Goal: Check status: Check status

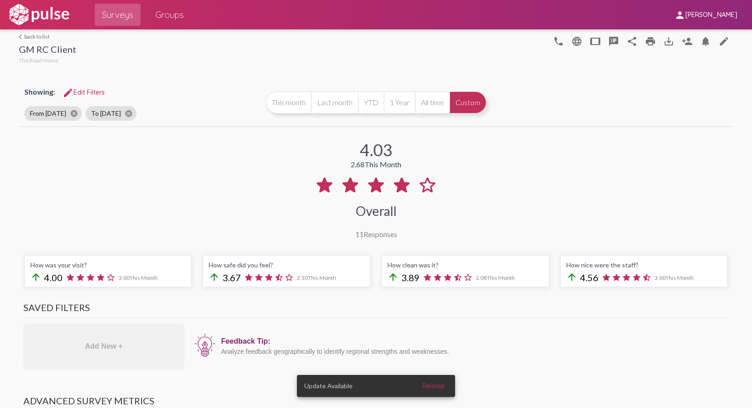
click at [35, 39] on link "arrow_back_ios back to list" at bounding box center [47, 36] width 57 height 7
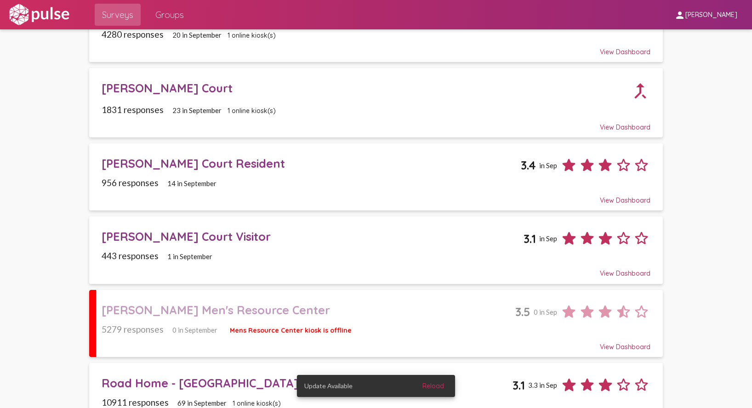
scroll to position [131, 0]
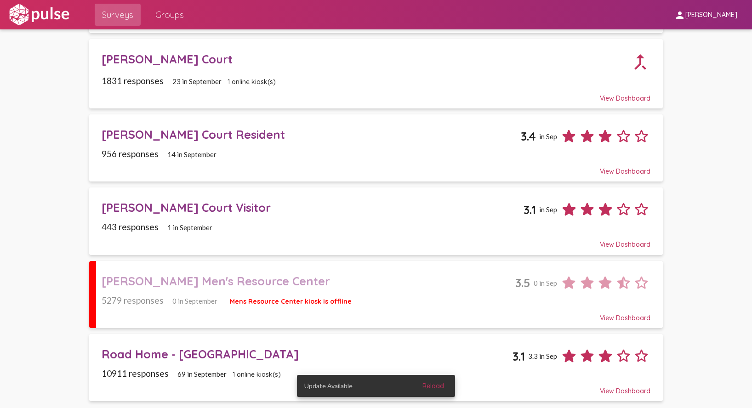
click at [224, 349] on div "Road Home - [GEOGRAPHIC_DATA]" at bounding box center [307, 354] width 411 height 14
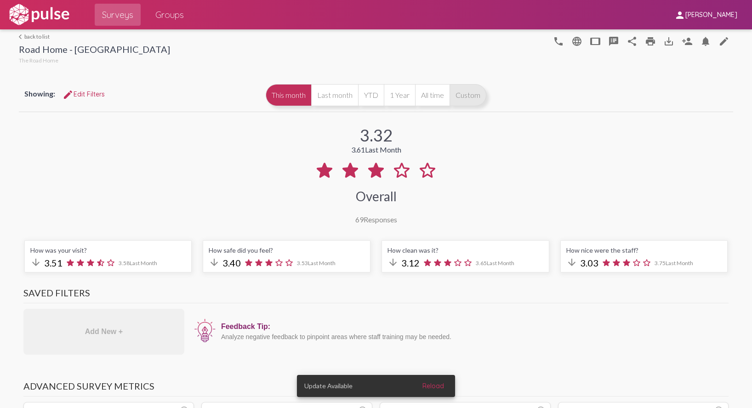
click at [456, 96] on button "Custom" at bounding box center [468, 95] width 37 height 22
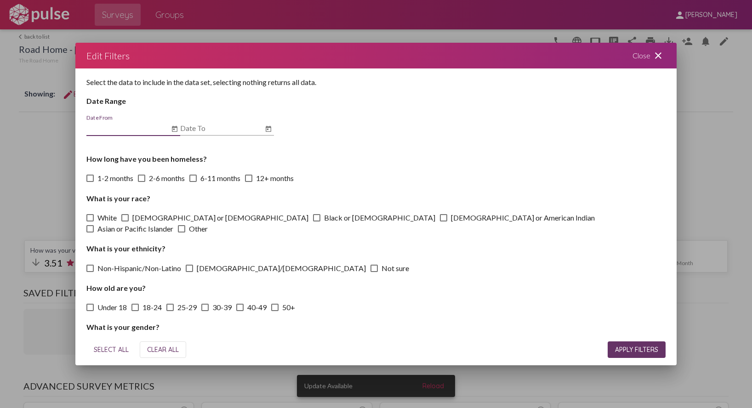
click at [174, 129] on icon "Open calendar" at bounding box center [175, 129] width 6 height 6
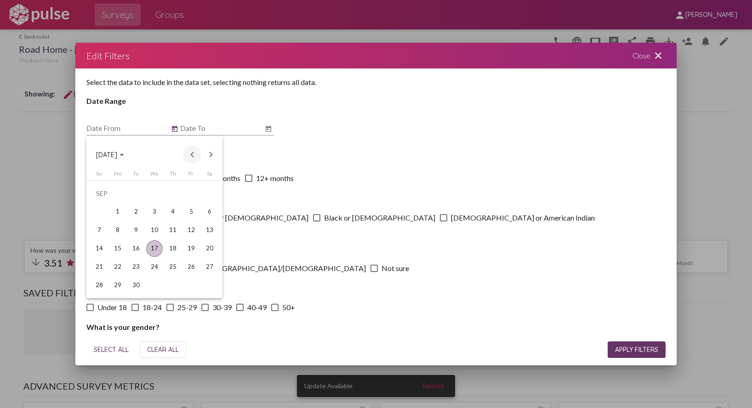
click at [188, 156] on button "Previous month" at bounding box center [192, 155] width 18 height 18
click at [136, 215] on div "1" at bounding box center [136, 212] width 17 height 17
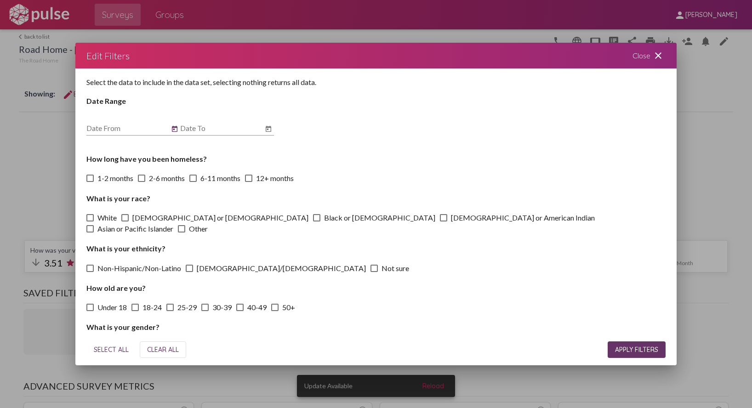
type input "[DATE]"
click at [271, 124] on icon "Open calendar" at bounding box center [268, 129] width 7 height 11
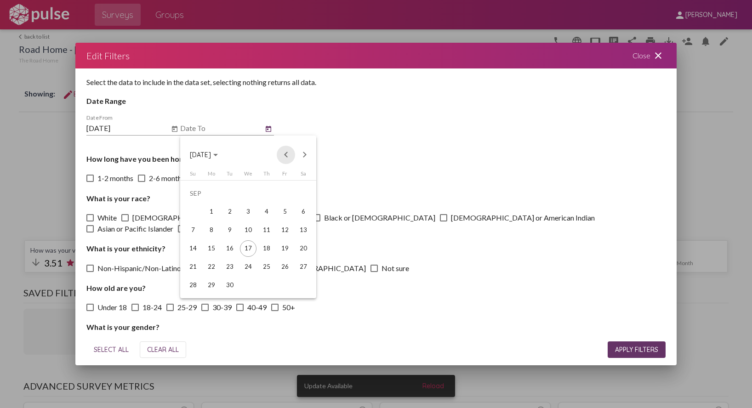
click at [285, 154] on button "Previous month" at bounding box center [286, 155] width 18 height 18
click at [268, 279] on div "31" at bounding box center [266, 285] width 17 height 17
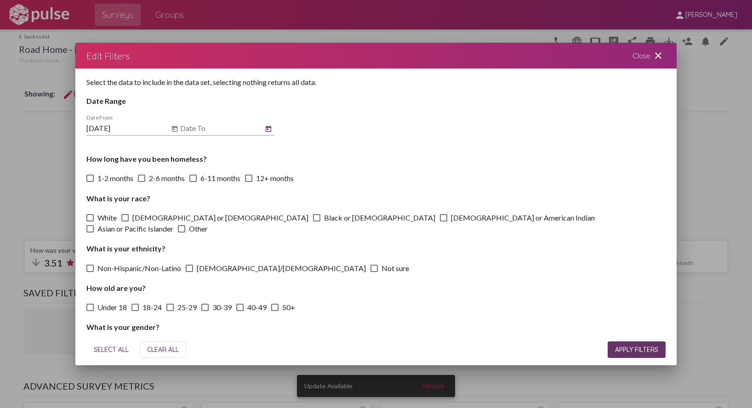
type input "[DATE]"
click at [639, 350] on span "APPLY FILTERS" at bounding box center [636, 350] width 43 height 8
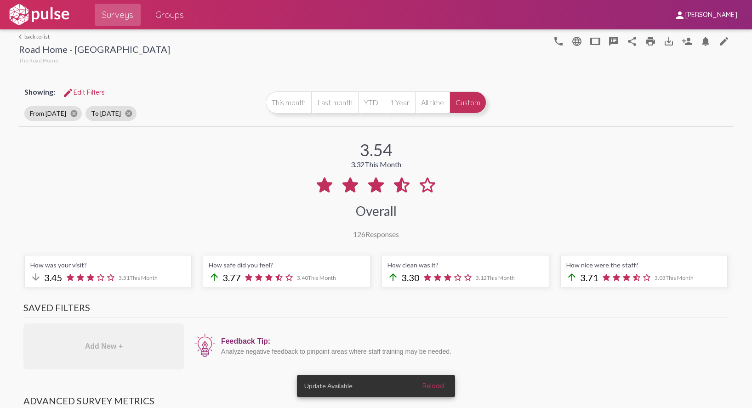
click at [22, 34] on mat-icon "arrow_back_ios" at bounding box center [22, 37] width 6 height 6
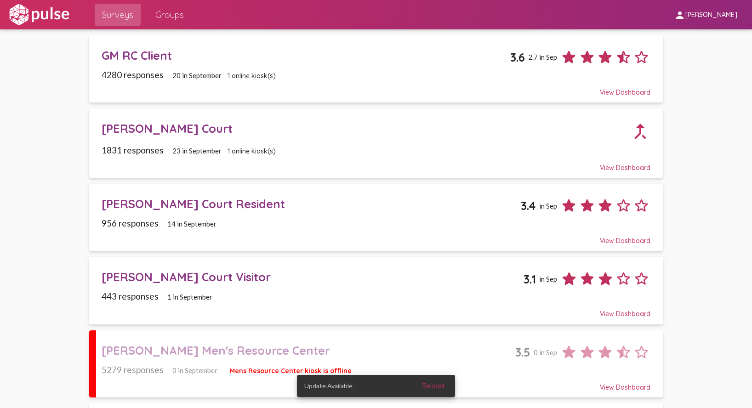
scroll to position [131, 0]
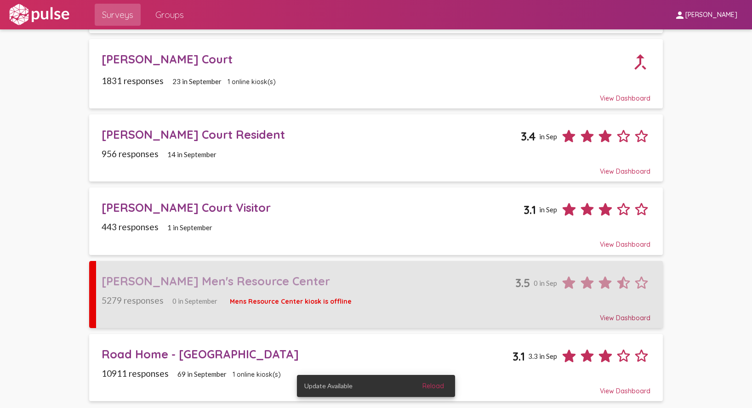
click at [217, 283] on div "[PERSON_NAME] Men's Resource Center" at bounding box center [309, 281] width 414 height 14
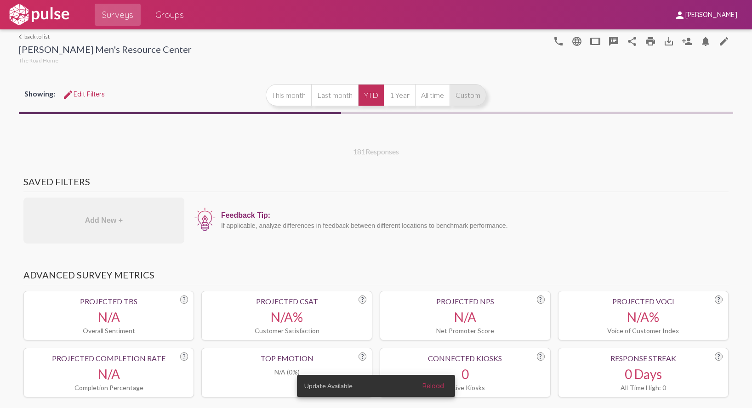
click at [469, 95] on button "Custom" at bounding box center [468, 95] width 37 height 22
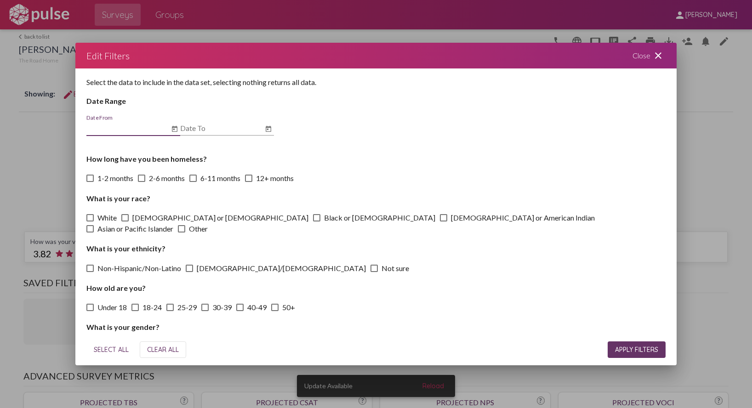
click at [176, 129] on icon "Open calendar" at bounding box center [174, 129] width 7 height 11
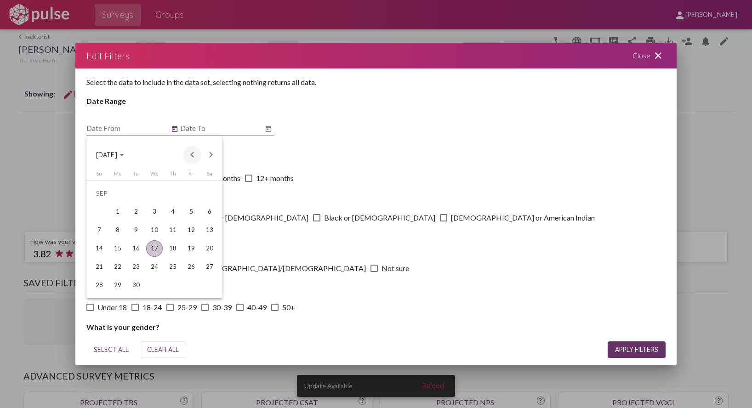
click at [194, 155] on button "Previous month" at bounding box center [192, 155] width 18 height 18
click at [137, 212] on div "1" at bounding box center [136, 212] width 17 height 17
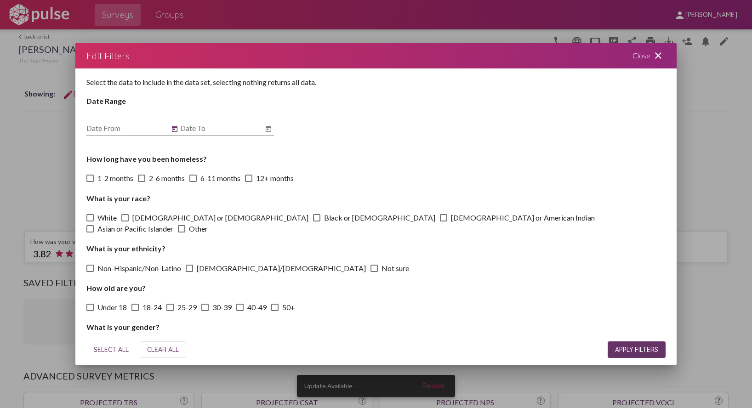
type input "[DATE]"
click at [265, 132] on icon "Open calendar" at bounding box center [268, 129] width 7 height 11
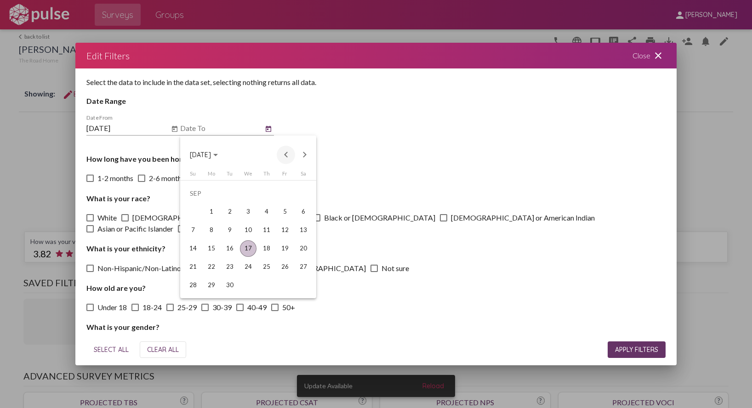
click at [288, 154] on button "Previous month" at bounding box center [286, 155] width 18 height 18
click at [268, 282] on div "31" at bounding box center [266, 285] width 17 height 17
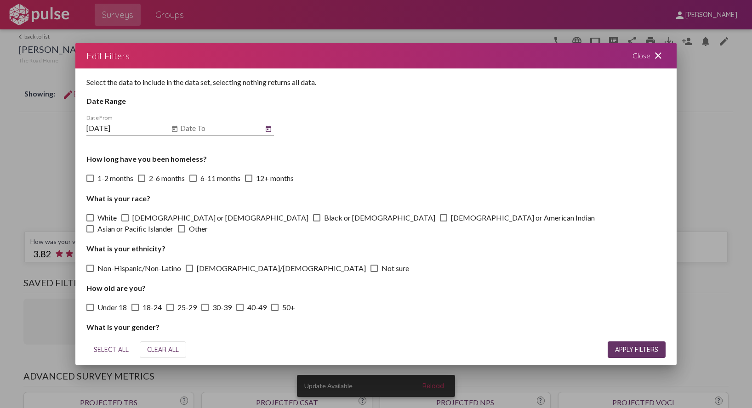
type input "[DATE]"
click at [637, 350] on span "APPLY FILTERS" at bounding box center [636, 350] width 43 height 8
